Goal: Transaction & Acquisition: Register for event/course

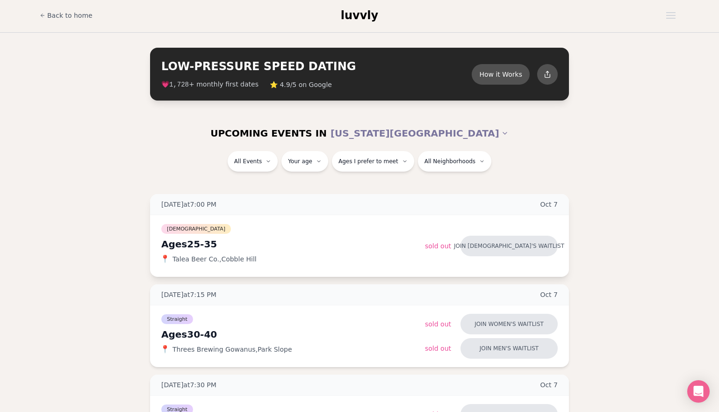
scroll to position [2, 0]
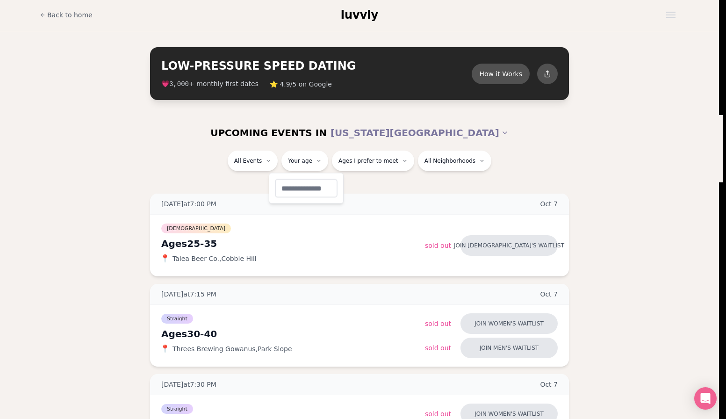
type input "**"
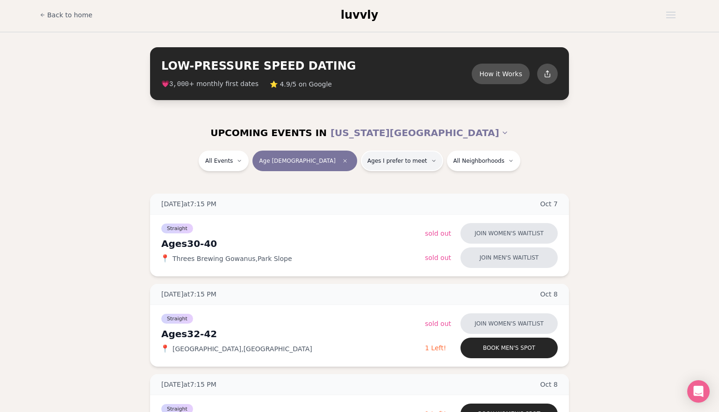
click at [372, 154] on button "Ages I prefer to meet" at bounding box center [402, 161] width 82 height 21
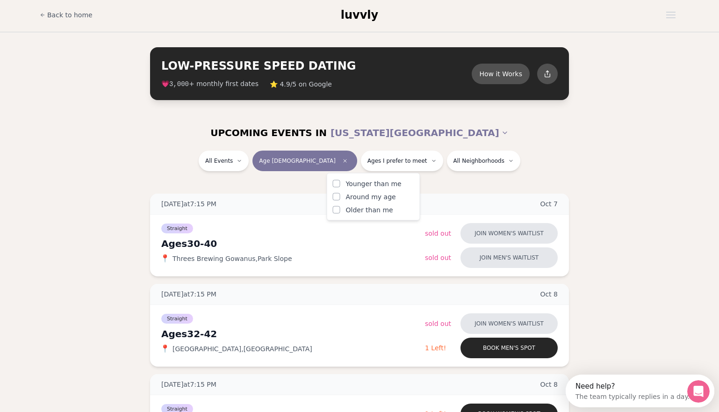
click at [337, 196] on button "Around my age" at bounding box center [336, 196] width 7 height 7
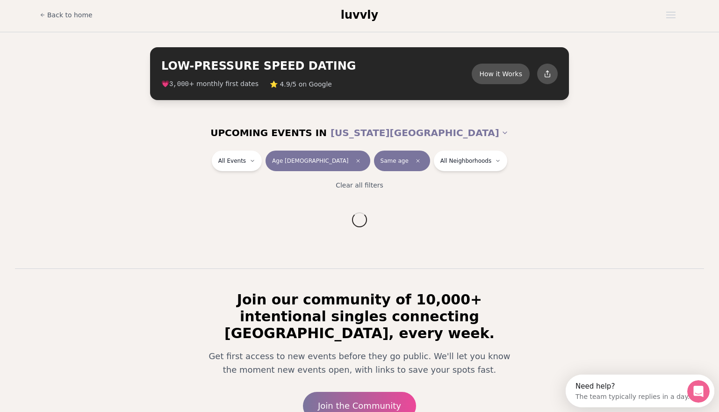
click at [470, 190] on section "UPCOMING EVENTS IN [US_STATE][GEOGRAPHIC_DATA] All Events Age [DEMOGRAPHIC_DATA…" at bounding box center [359, 191] width 719 height 153
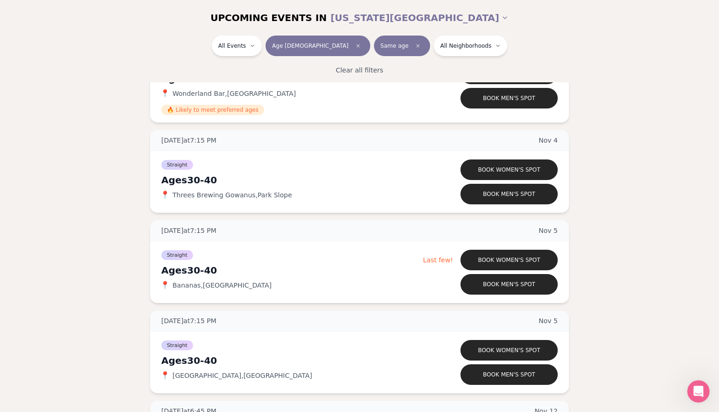
scroll to position [1776, 0]
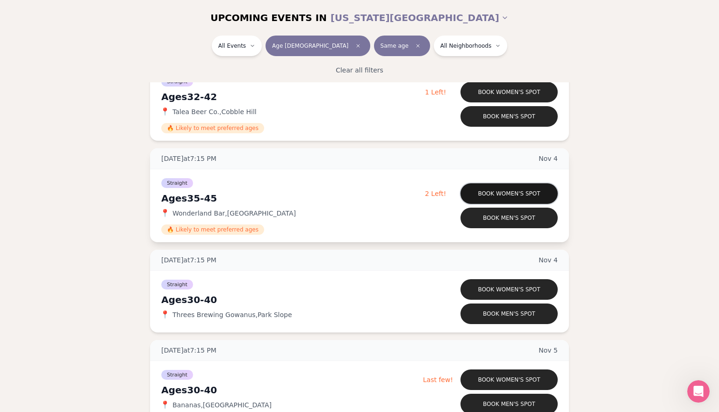
click at [494, 194] on button "Book women's spot" at bounding box center [508, 193] width 97 height 21
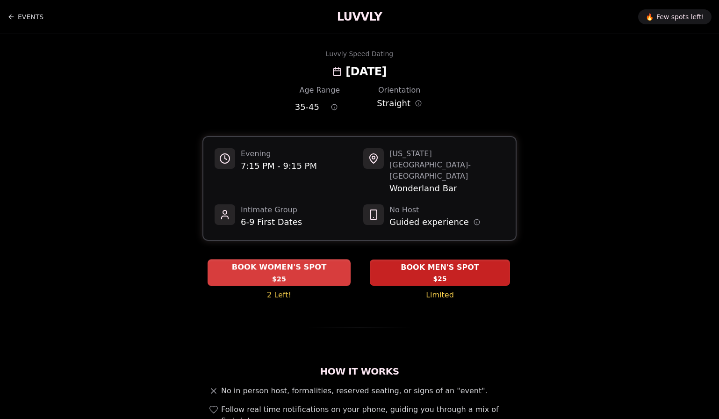
click at [276, 274] on span "$25" at bounding box center [279, 278] width 14 height 9
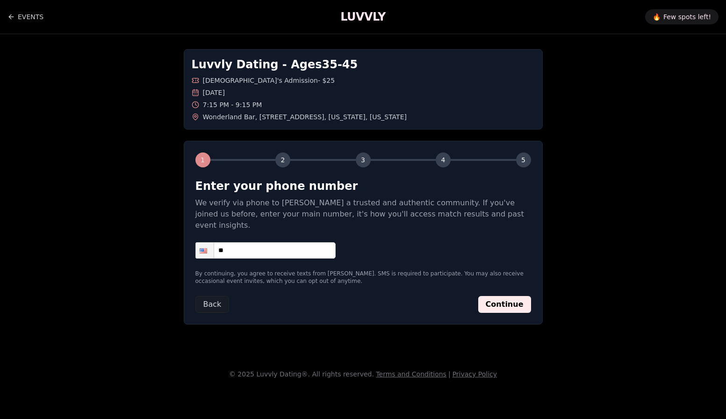
click at [266, 242] on input "**" at bounding box center [265, 250] width 140 height 16
type input "**********"
click at [502, 296] on button "Continue" at bounding box center [504, 304] width 53 height 17
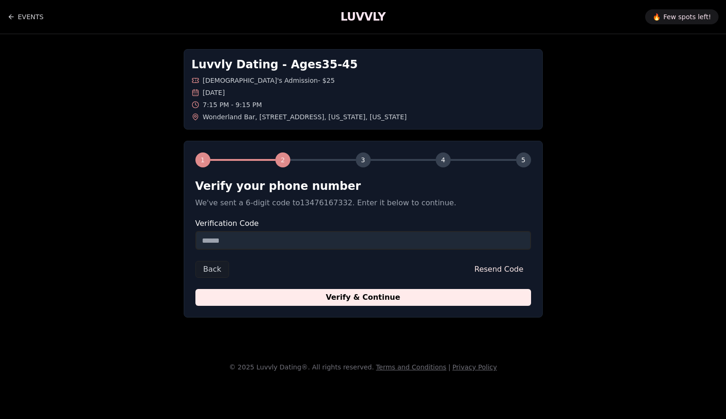
click at [246, 251] on form "Verify your phone number We've sent a 6-digit code to 13476167332 . Enter it be…" at bounding box center [363, 242] width 336 height 127
click at [247, 242] on input "Verification Code" at bounding box center [363, 240] width 336 height 19
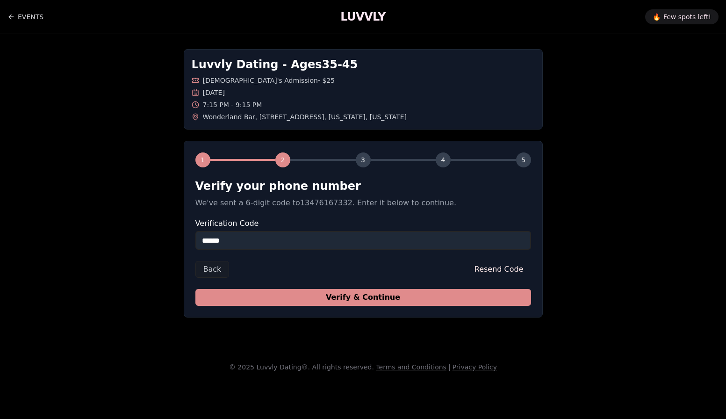
type input "******"
click at [311, 294] on button "Verify & Continue" at bounding box center [363, 297] width 336 height 17
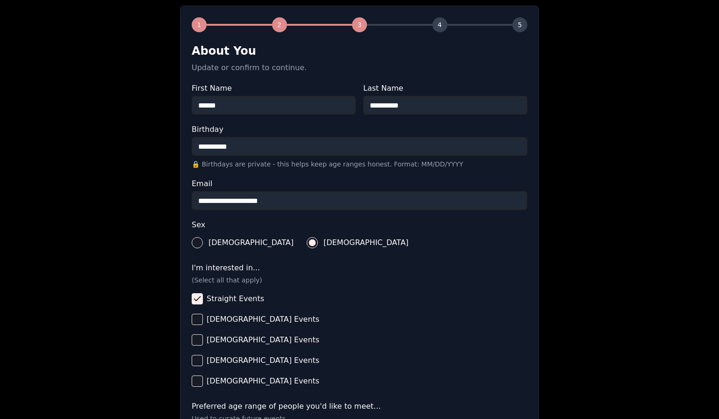
scroll to position [312, 0]
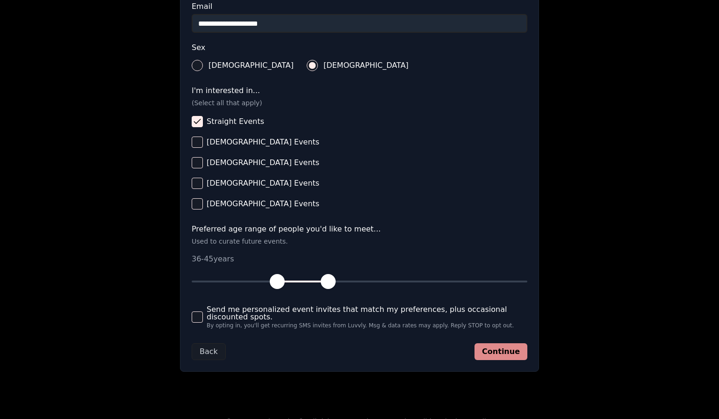
click at [495, 353] on button "Continue" at bounding box center [500, 351] width 53 height 17
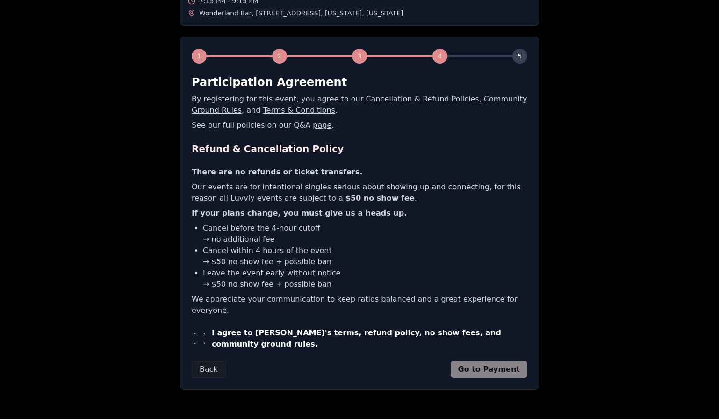
scroll to position [123, 0]
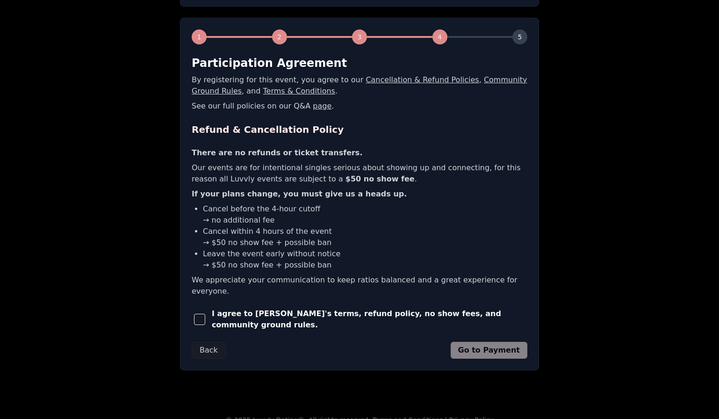
click at [199, 314] on span "button" at bounding box center [199, 319] width 11 height 11
click at [483, 342] on button "Go to Payment" at bounding box center [489, 350] width 77 height 17
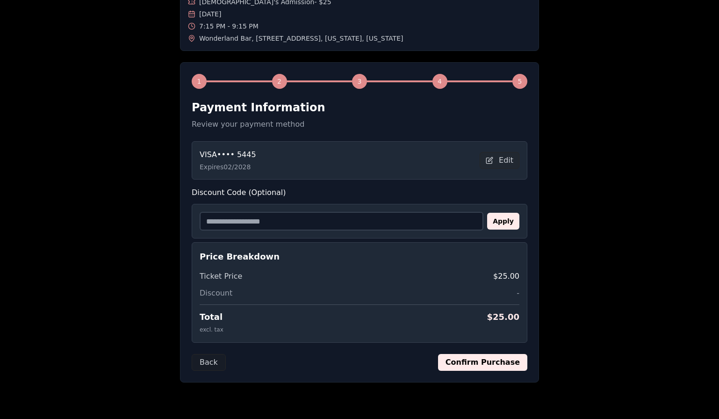
scroll to position [104, 0]
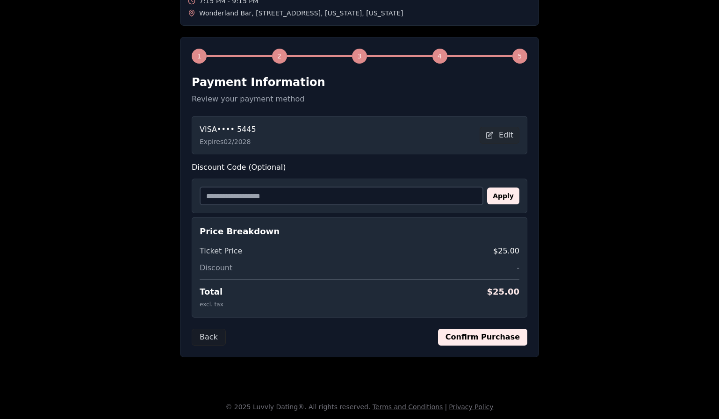
click at [486, 334] on button "Confirm Purchase" at bounding box center [482, 337] width 89 height 17
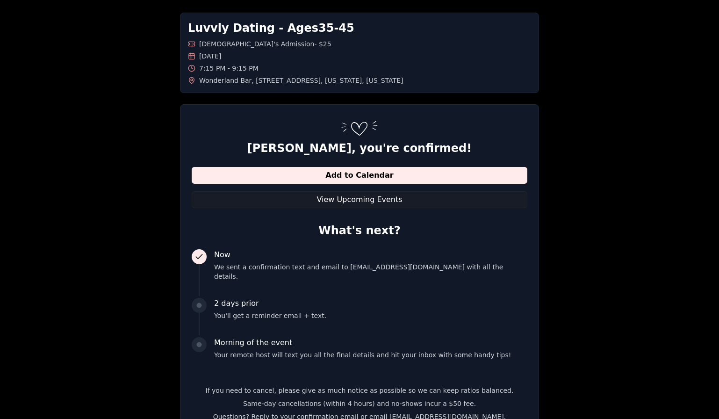
scroll to position [0, 0]
